Goal: Find specific page/section: Find specific page/section

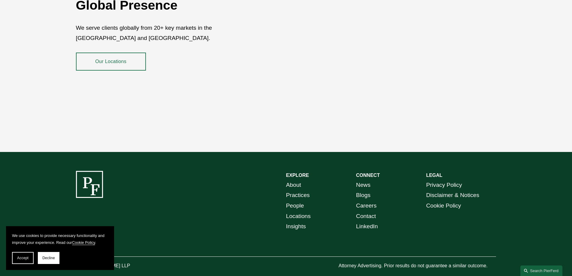
scroll to position [1100, 0]
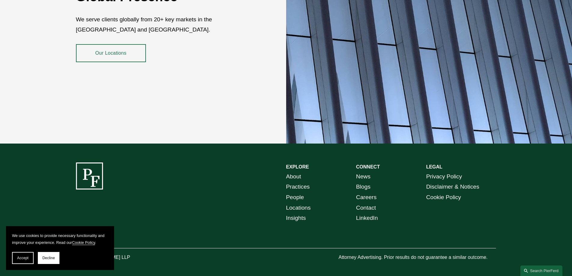
click at [364, 192] on link "Careers" at bounding box center [366, 197] width 20 height 11
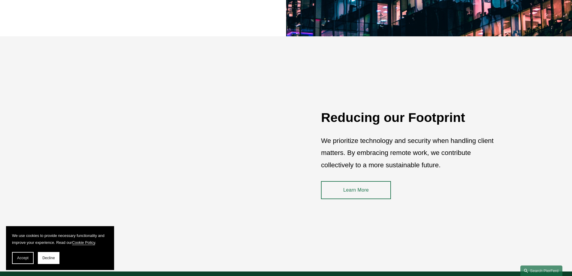
scroll to position [915, 0]
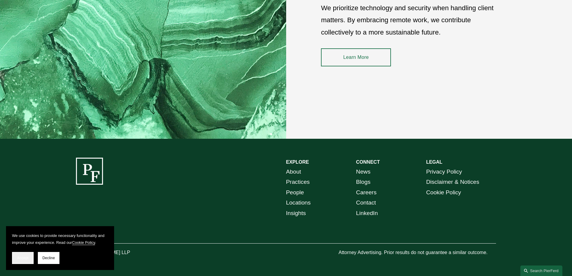
click at [23, 256] on button "Accept" at bounding box center [23, 258] width 22 height 12
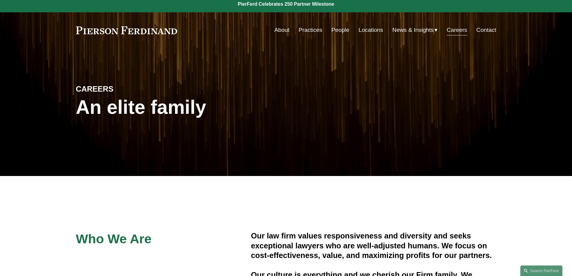
scroll to position [0, 0]
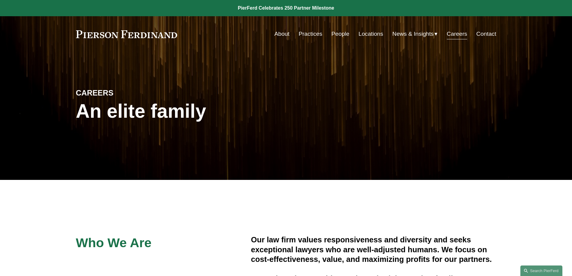
click at [360, 35] on link "Locations" at bounding box center [371, 33] width 25 height 11
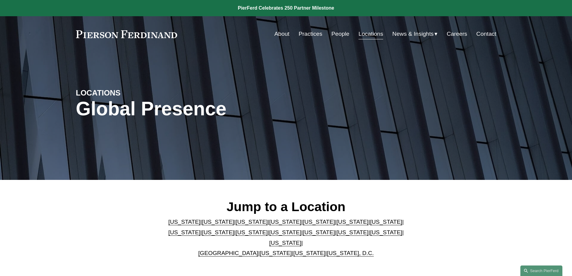
click at [172, 222] on link "[US_STATE]" at bounding box center [184, 222] width 32 height 6
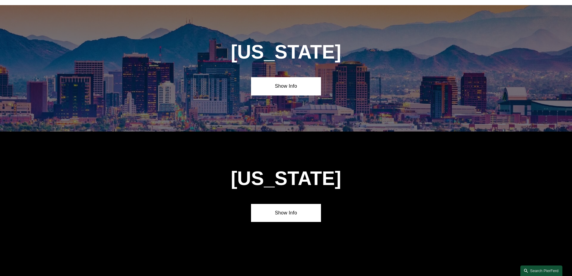
scroll to position [273, 0]
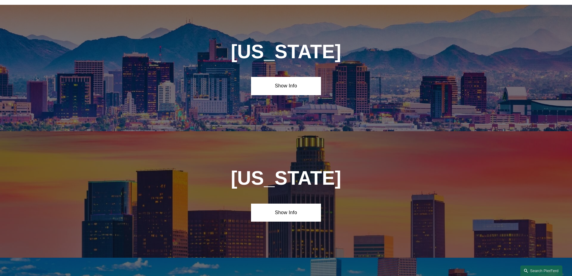
click at [298, 72] on div "Arizona Show Info" at bounding box center [286, 68] width 572 height 126
click at [290, 78] on link "Show Info" at bounding box center [286, 86] width 70 height 18
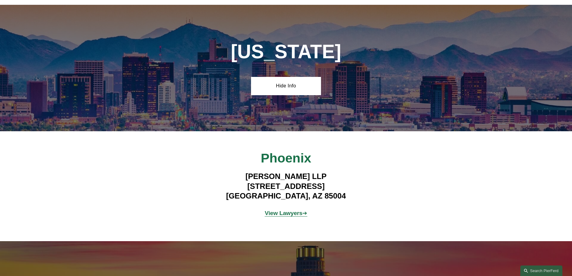
click at [276, 168] on div "Pierson Ferdinand LLP 2 North Central Ave, Suite 1800 Phoenix, AZ 85004" at bounding box center [286, 186] width 175 height 36
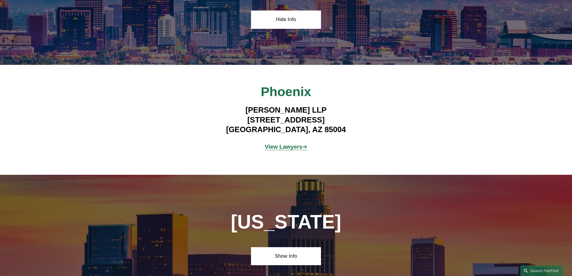
scroll to position [483, 0]
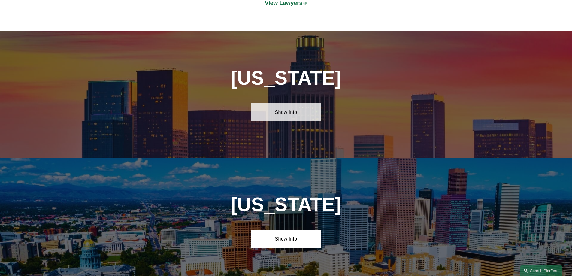
click at [278, 113] on link "Show Info" at bounding box center [286, 112] width 70 height 18
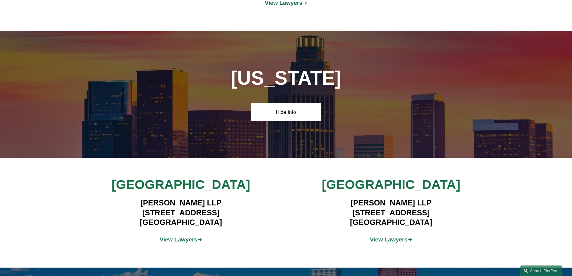
click at [174, 236] on strong "View Lawyers" at bounding box center [179, 239] width 38 height 6
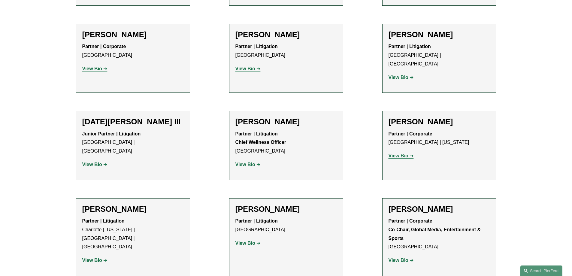
scroll to position [718, 0]
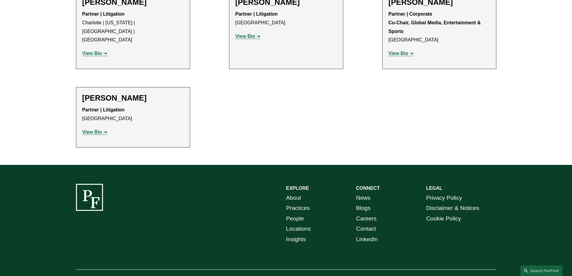
click at [85, 129] on strong "View Bio" at bounding box center [92, 131] width 20 height 5
